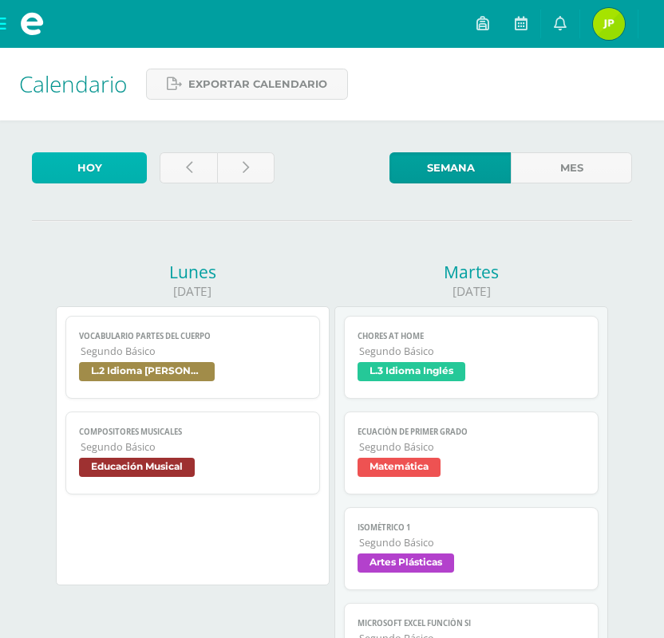
click at [105, 164] on link "Hoy" at bounding box center [89, 167] width 115 height 31
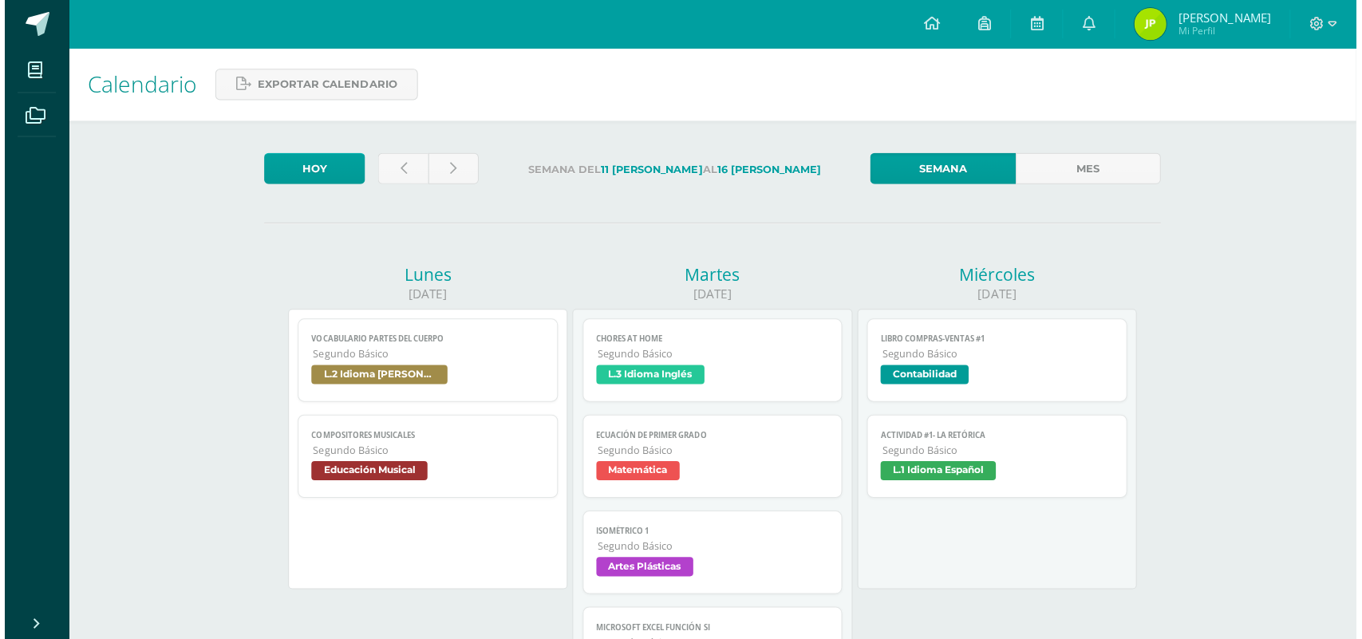
scroll to position [199, 0]
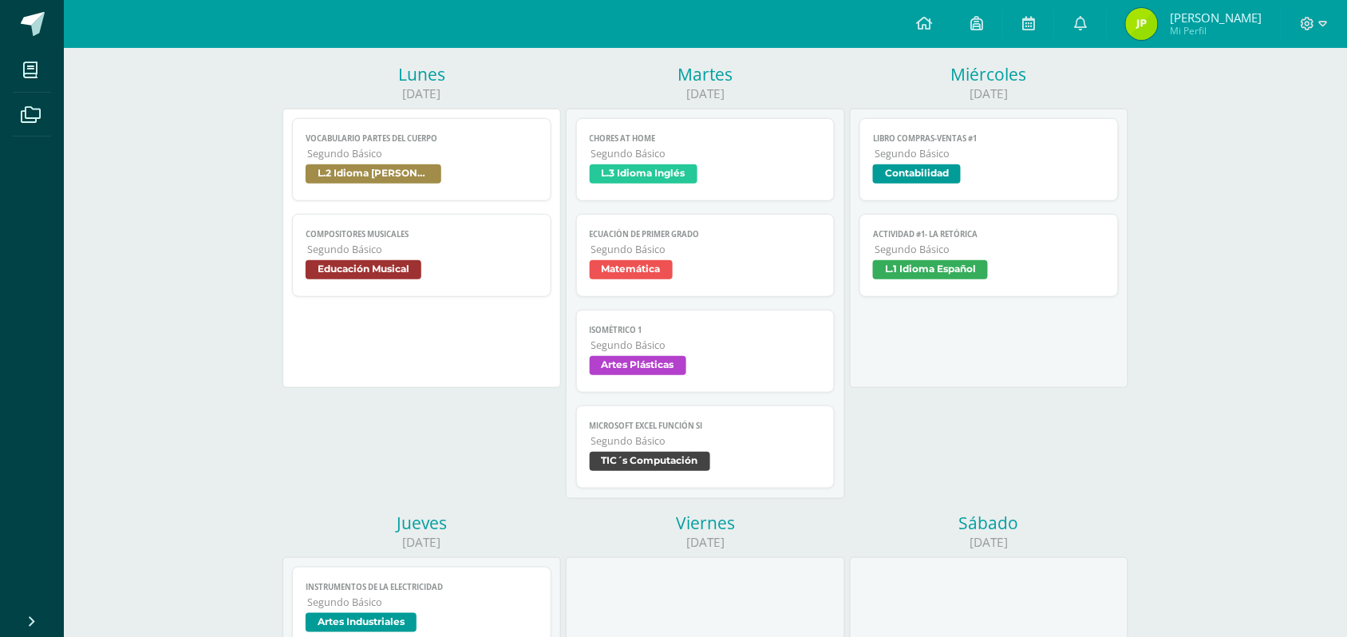
click at [369, 176] on span "L.2 Idioma [PERSON_NAME]" at bounding box center [374, 173] width 136 height 19
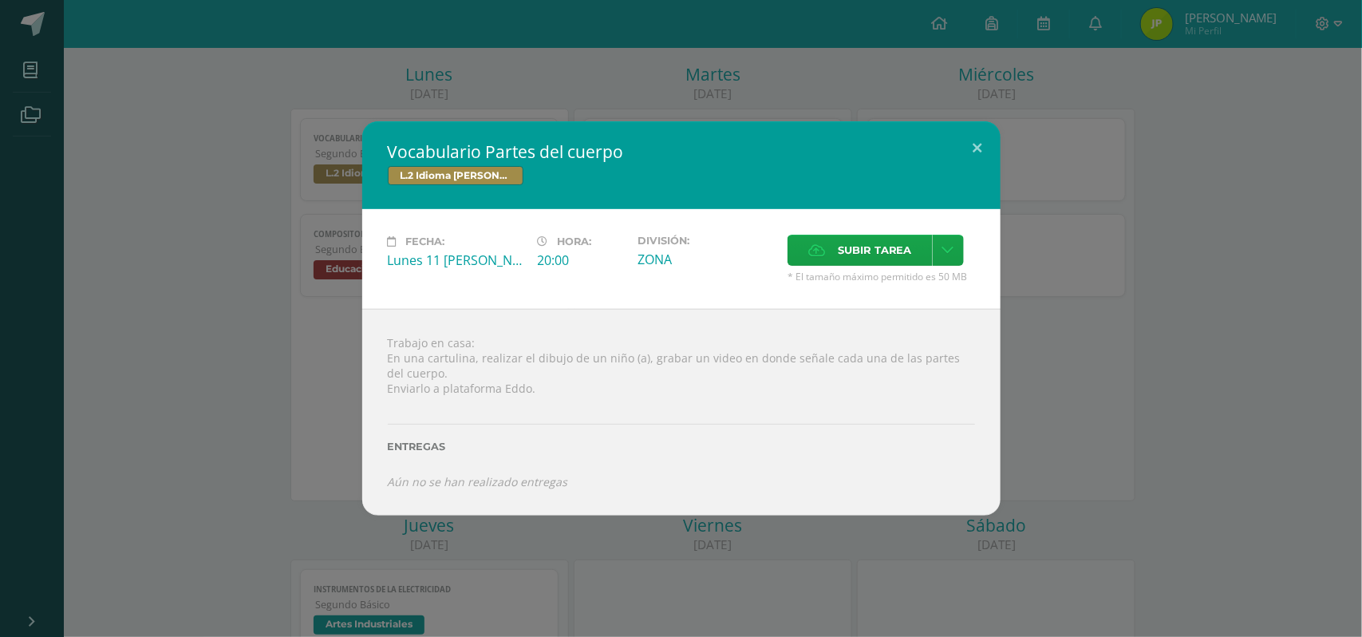
drag, startPoint x: 575, startPoint y: 264, endPoint x: 538, endPoint y: 273, distance: 37.7
click at [538, 273] on div "Hora: 20:00" at bounding box center [581, 259] width 100 height 49
copy div "20:00"
